Goal: Task Accomplishment & Management: Manage account settings

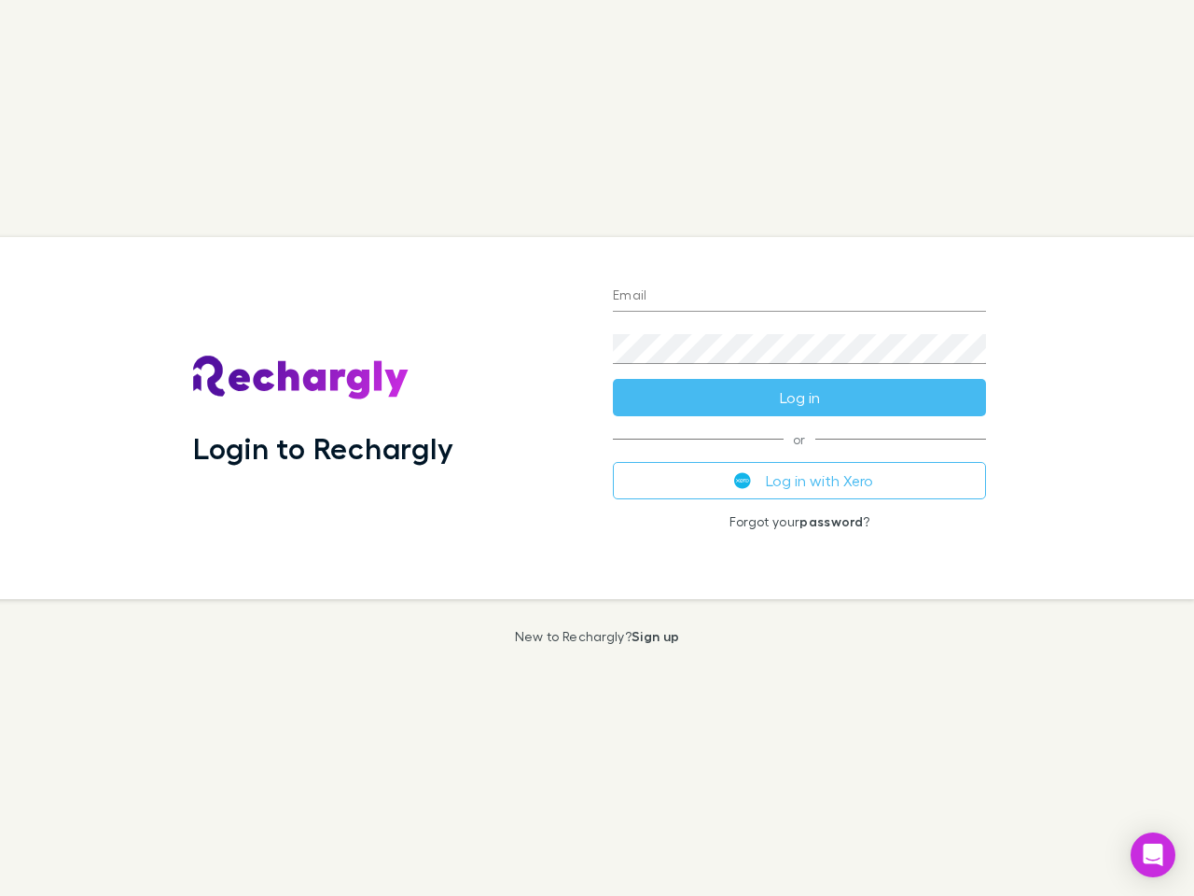
click at [597, 448] on div "Login to Rechargly" at bounding box center [388, 418] width 420 height 362
click at [800, 297] on input "Email" at bounding box center [799, 297] width 373 height 30
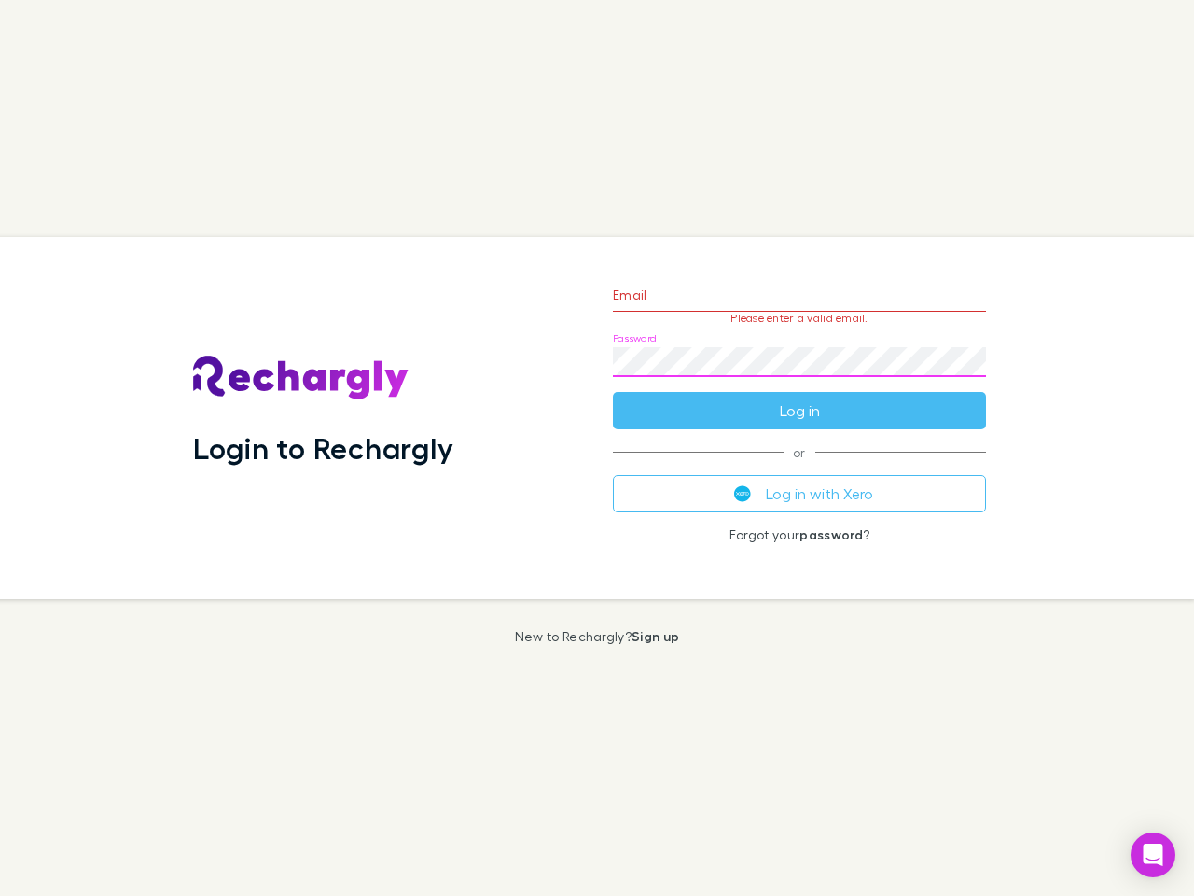
click at [800, 397] on form "Email Please enter a valid email. Password Log in" at bounding box center [799, 348] width 373 height 162
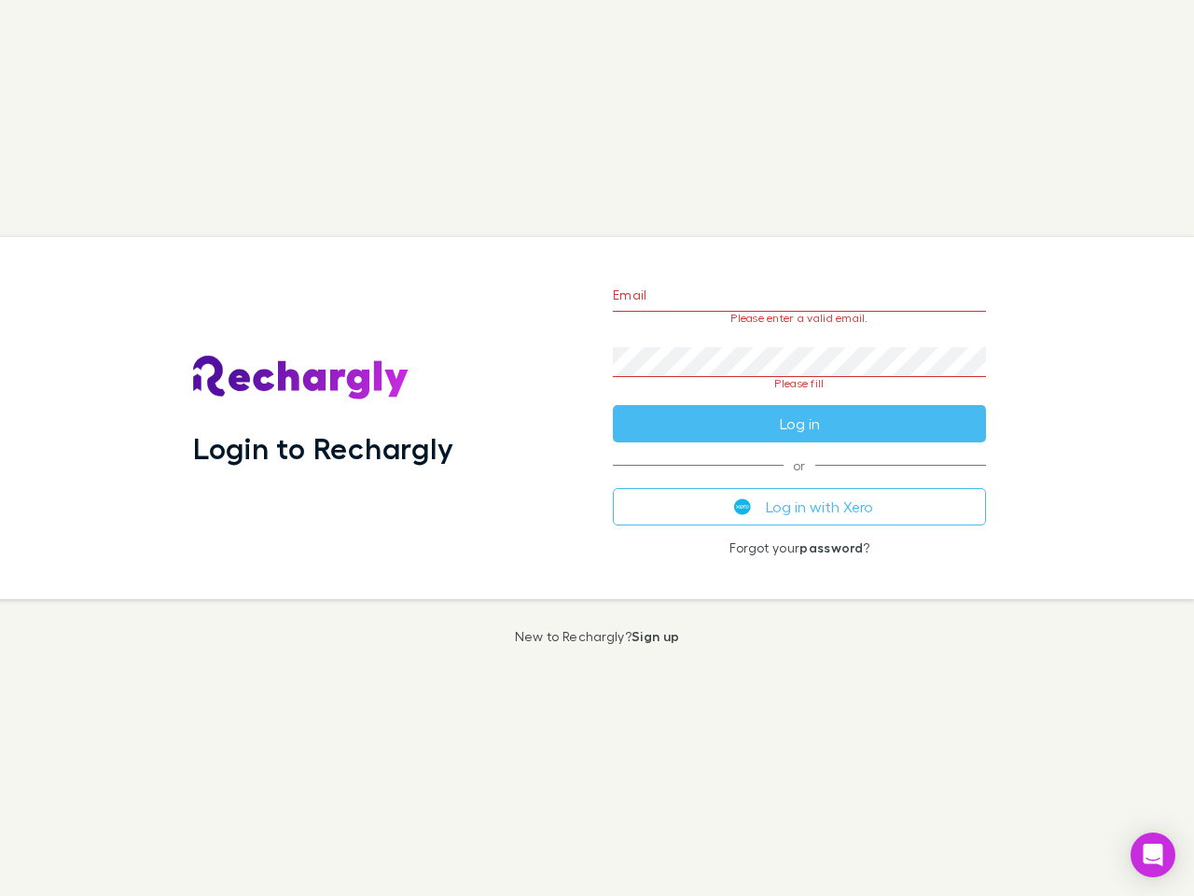
click at [800, 480] on div "Email Please enter a valid email. Password Please fill Log in or Log in with Xe…" at bounding box center [799, 418] width 403 height 362
click at [1153, 855] on icon "Open Intercom Messenger" at bounding box center [1154, 854] width 20 height 22
